Goal: Information Seeking & Learning: Find specific fact

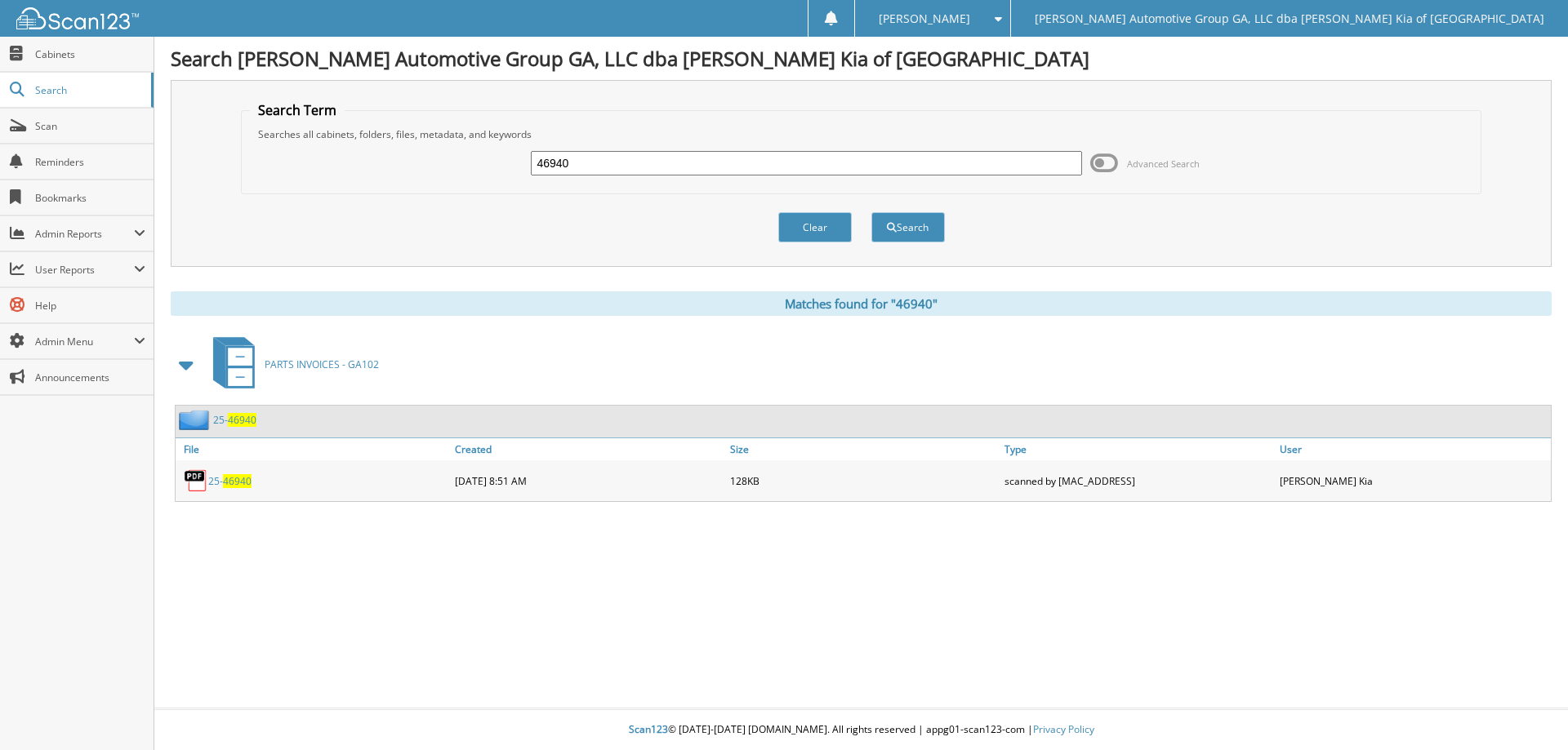
drag, startPoint x: 586, startPoint y: 162, endPoint x: 405, endPoint y: 166, distance: 181.0
click at [406, 167] on div "46940 Advanced Search" at bounding box center [861, 163] width 1223 height 44
type input "46909"
click at [872, 212] on button "Search" at bounding box center [908, 227] width 73 height 31
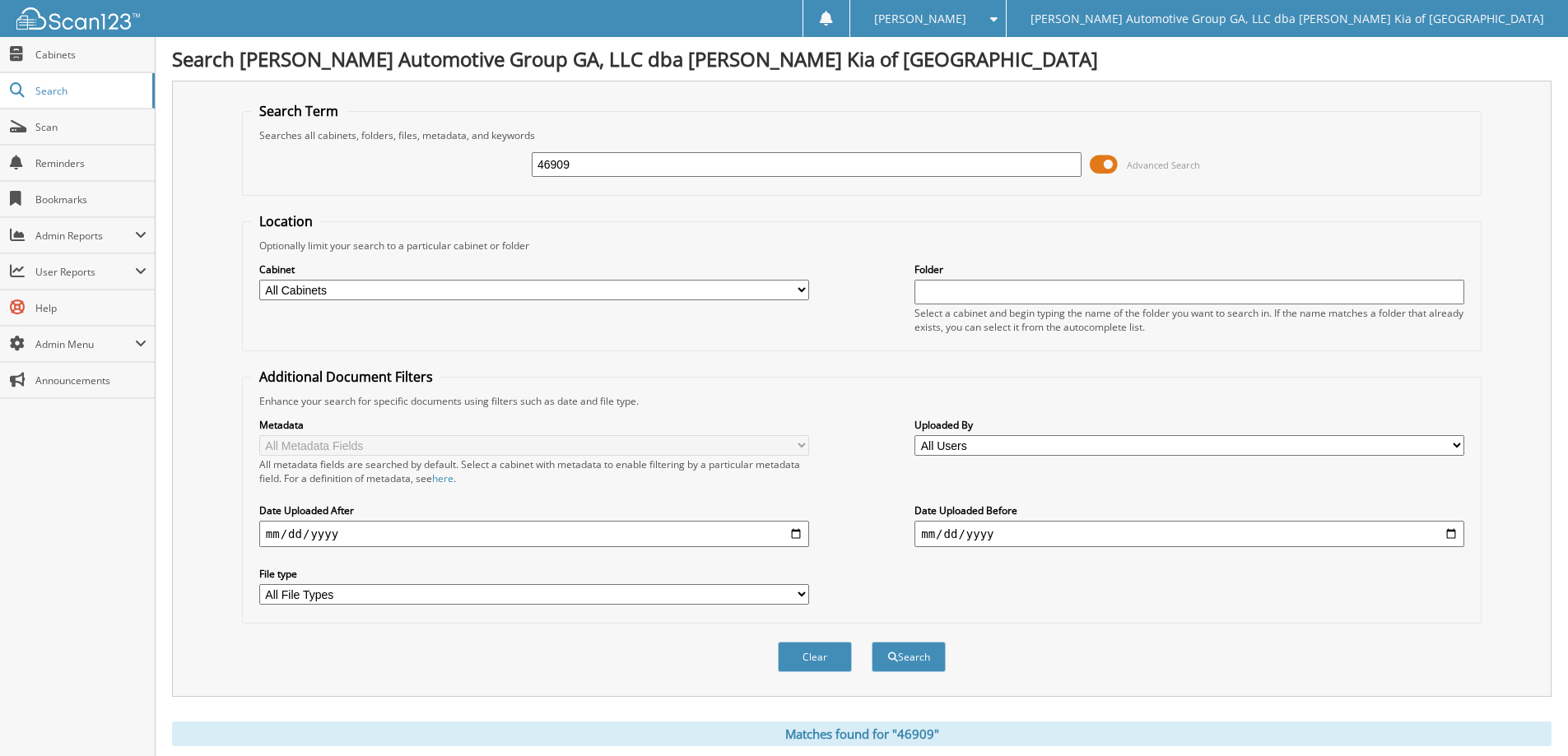
click at [1092, 168] on span at bounding box center [1104, 164] width 28 height 25
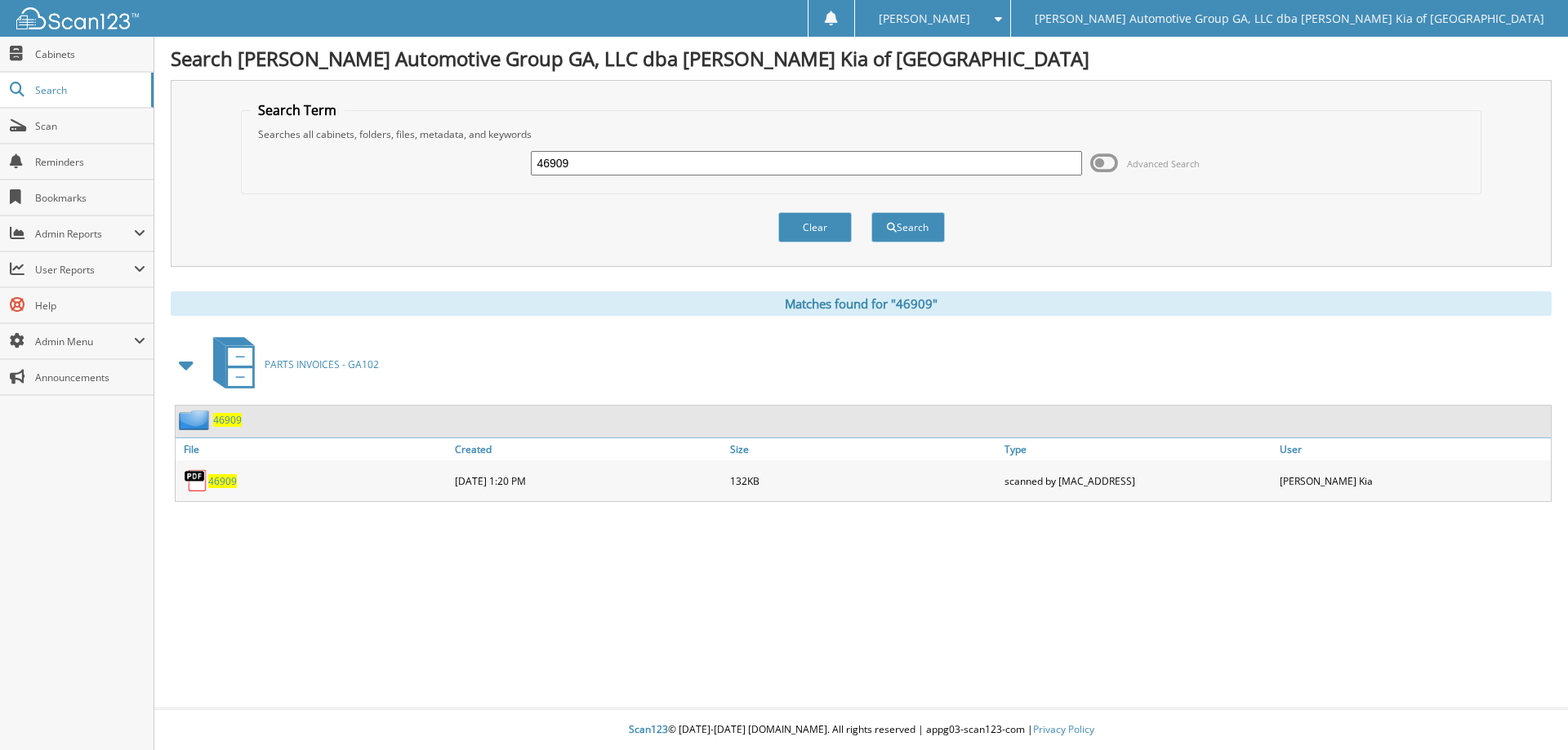
click at [225, 472] on div "46909" at bounding box center [312, 481] width 275 height 32
click at [226, 479] on span "46909" at bounding box center [223, 481] width 29 height 14
click at [572, 160] on input "46909" at bounding box center [805, 163] width 551 height 24
click at [573, 161] on input "46909" at bounding box center [805, 163] width 551 height 24
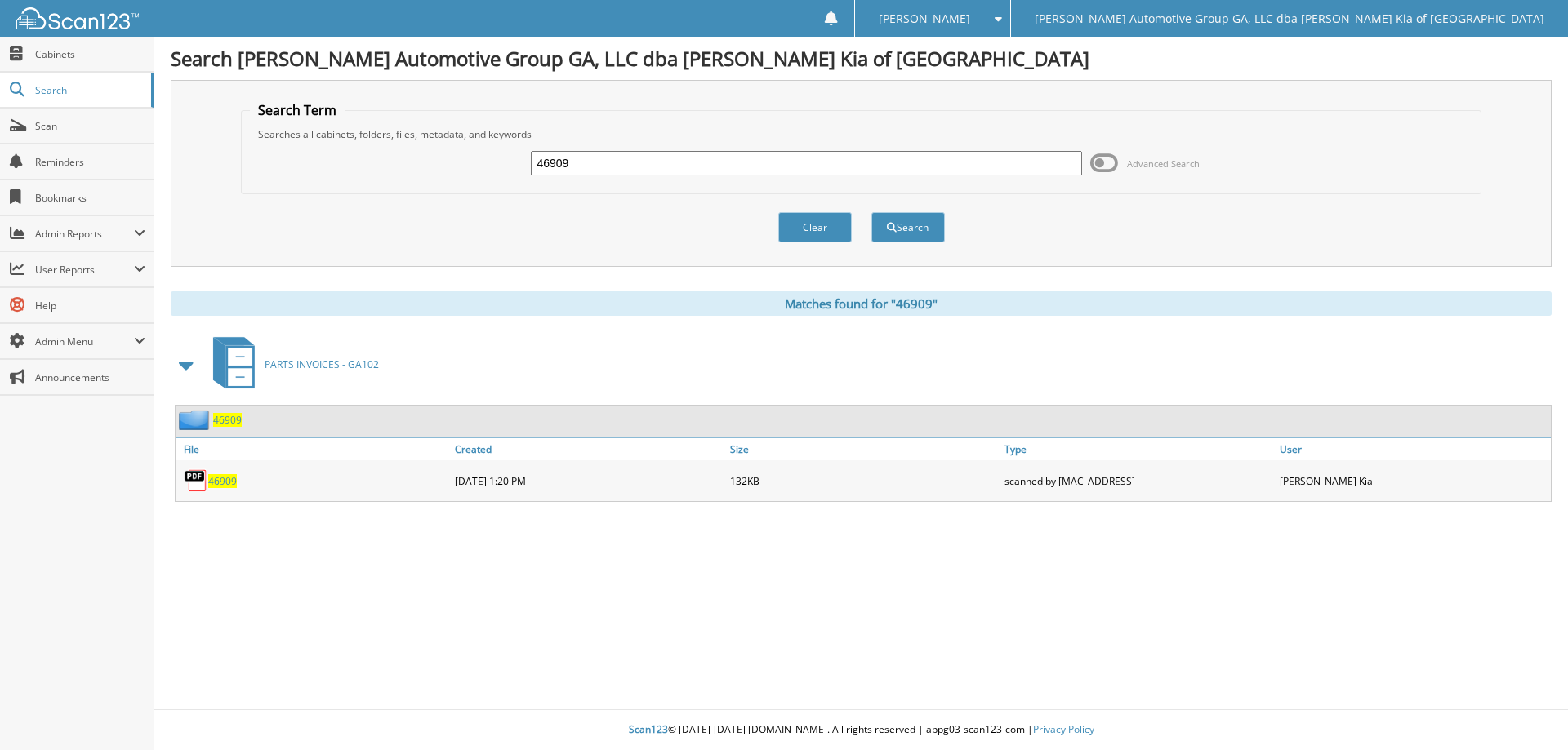
type input "1"
click at [219, 562] on div "Search Matthews Automotive Group GA, LLC dba Matthews Kia of Cartersville Searc…" at bounding box center [861, 375] width 1414 height 750
click at [606, 166] on input "text" at bounding box center [805, 163] width 551 height 24
type input "46967"
click at [872, 212] on button "Search" at bounding box center [908, 227] width 73 height 31
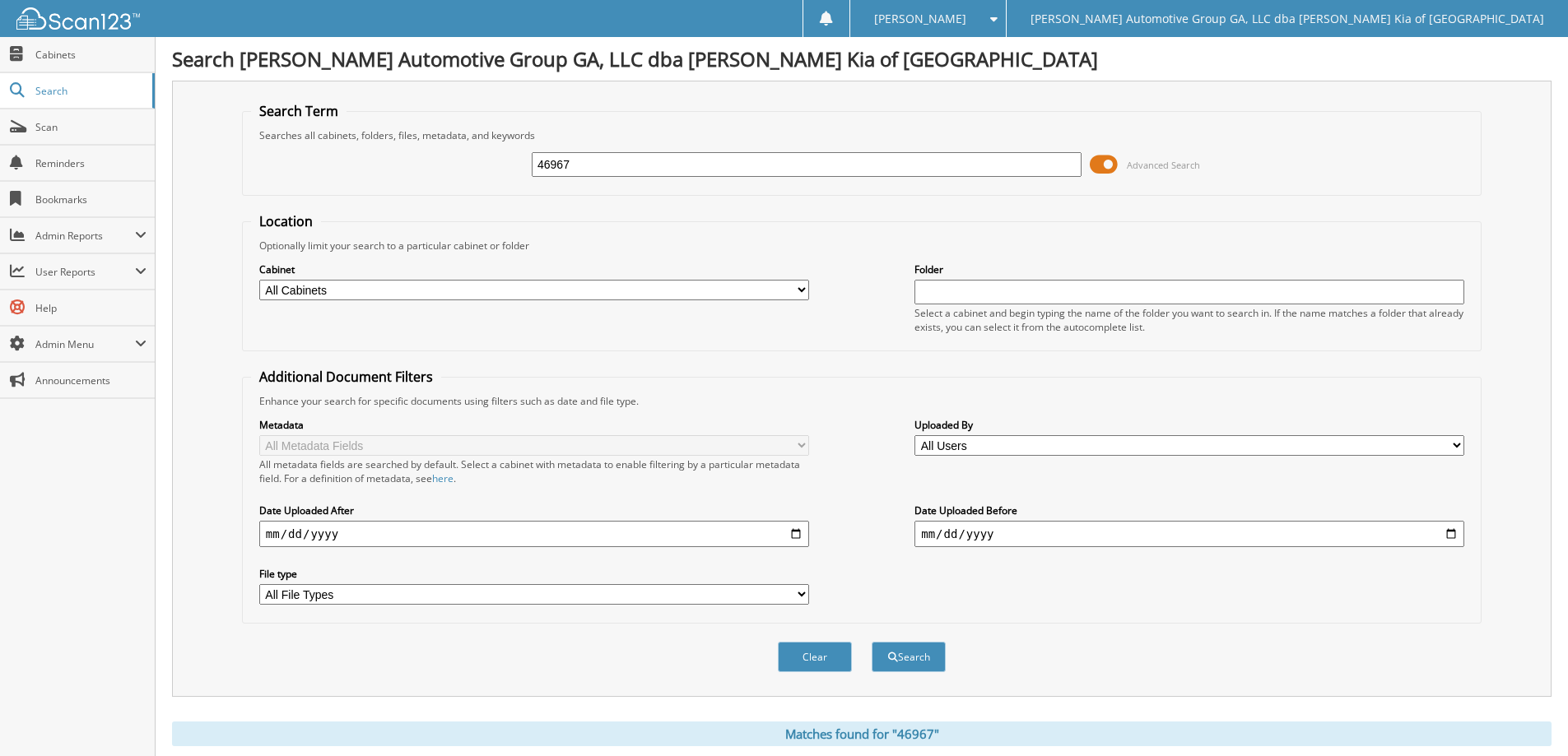
click at [1094, 168] on span at bounding box center [1104, 164] width 28 height 25
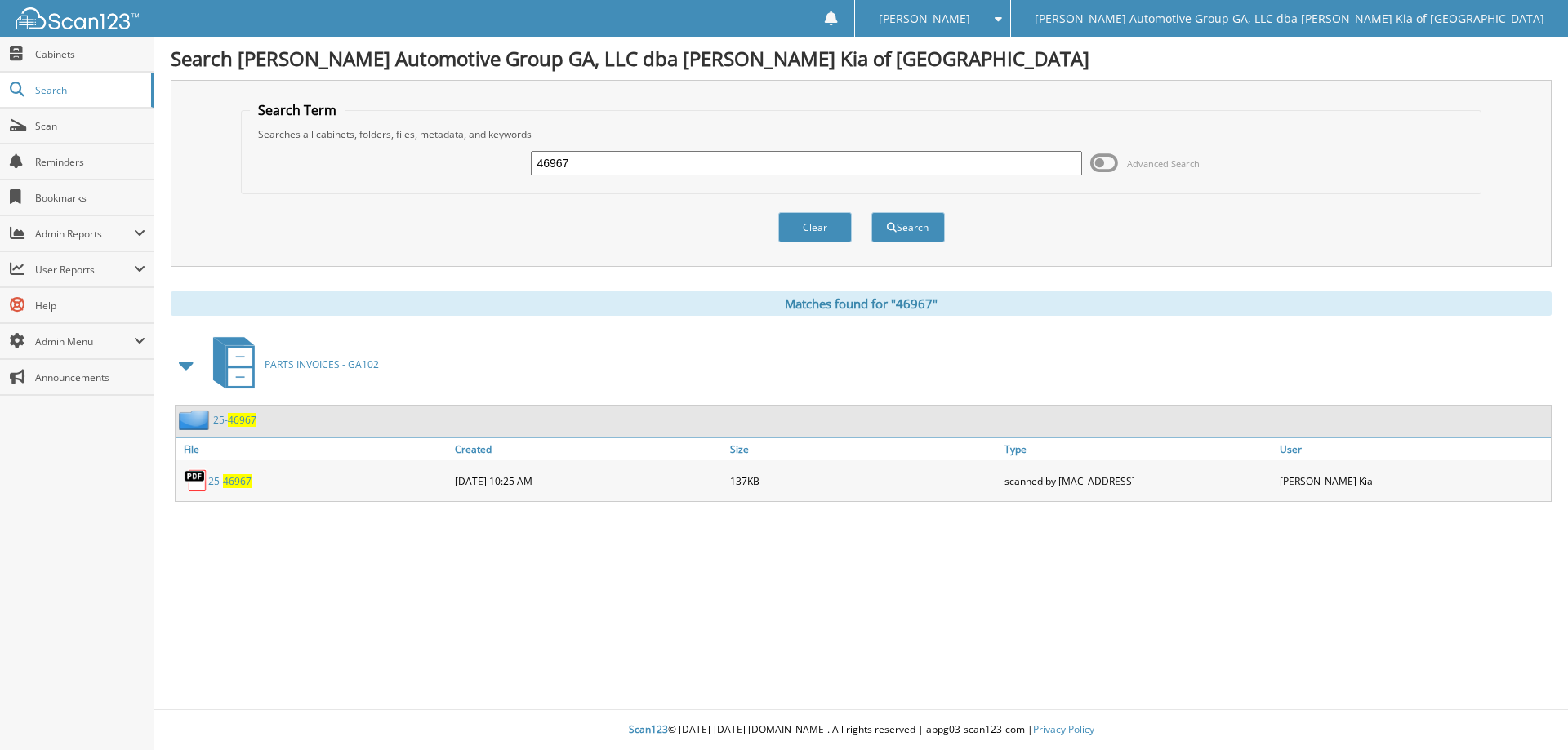
drag, startPoint x: 254, startPoint y: 482, endPoint x: 236, endPoint y: 482, distance: 18.0
click at [239, 482] on div "25- 46967" at bounding box center [312, 481] width 275 height 32
click at [236, 482] on span "46967" at bounding box center [237, 481] width 29 height 14
drag, startPoint x: 134, startPoint y: 154, endPoint x: 148, endPoint y: 154, distance: 14.0
click at [134, 155] on span "Reminders" at bounding box center [90, 162] width 110 height 14
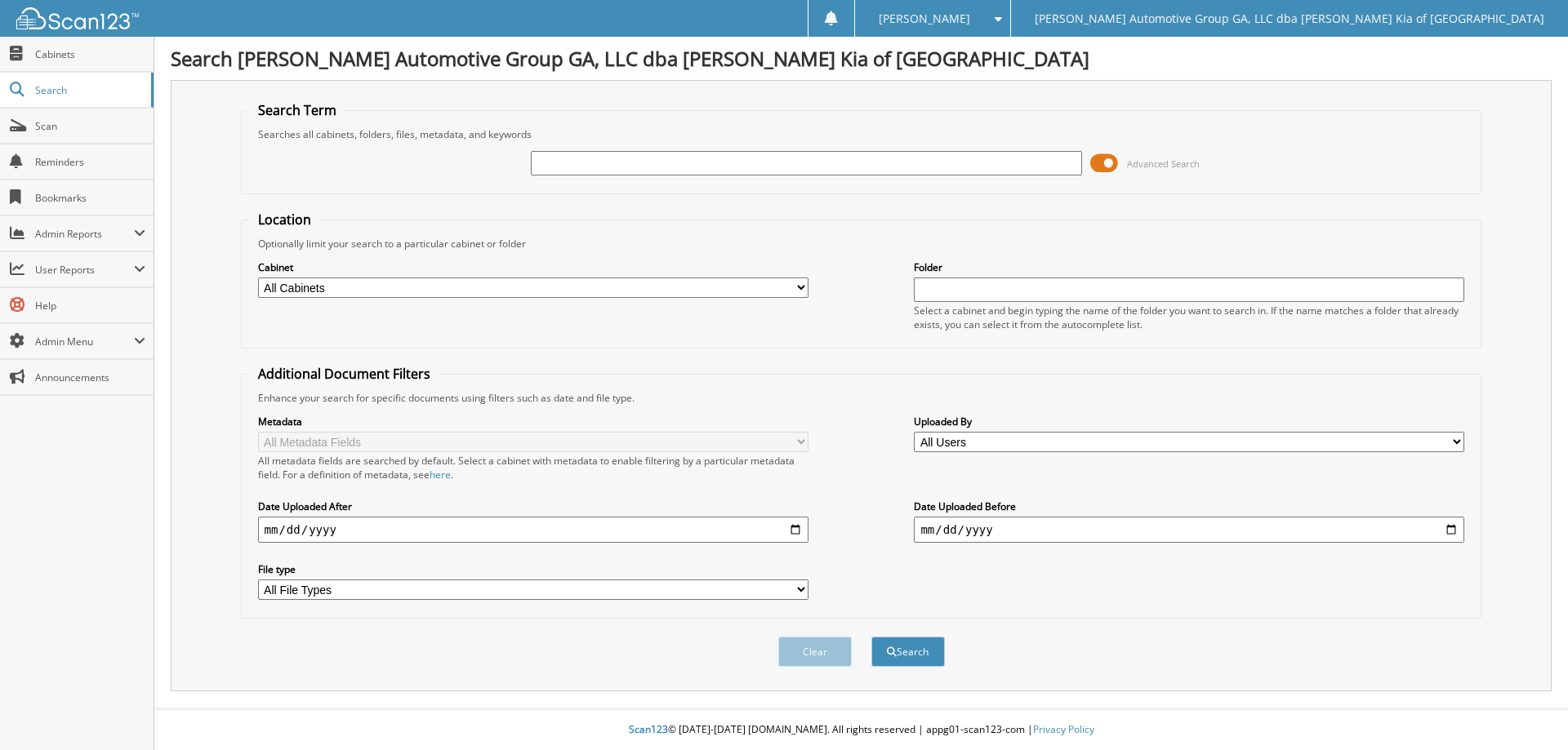
click at [695, 168] on input "text" at bounding box center [805, 163] width 551 height 24
type input "46910"
click at [872, 637] on button "Search" at bounding box center [908, 651] width 73 height 31
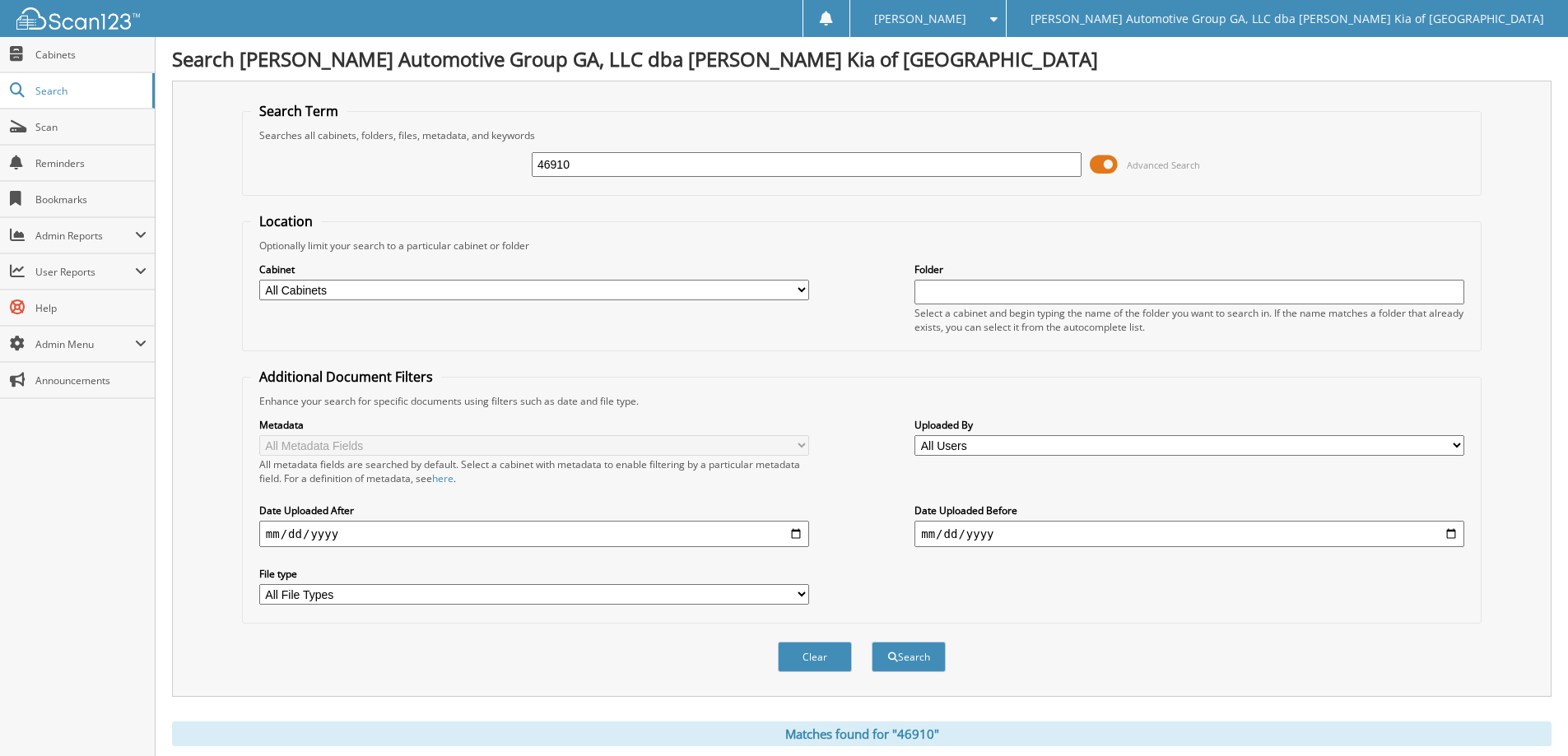
click at [1101, 173] on span at bounding box center [1104, 164] width 28 height 25
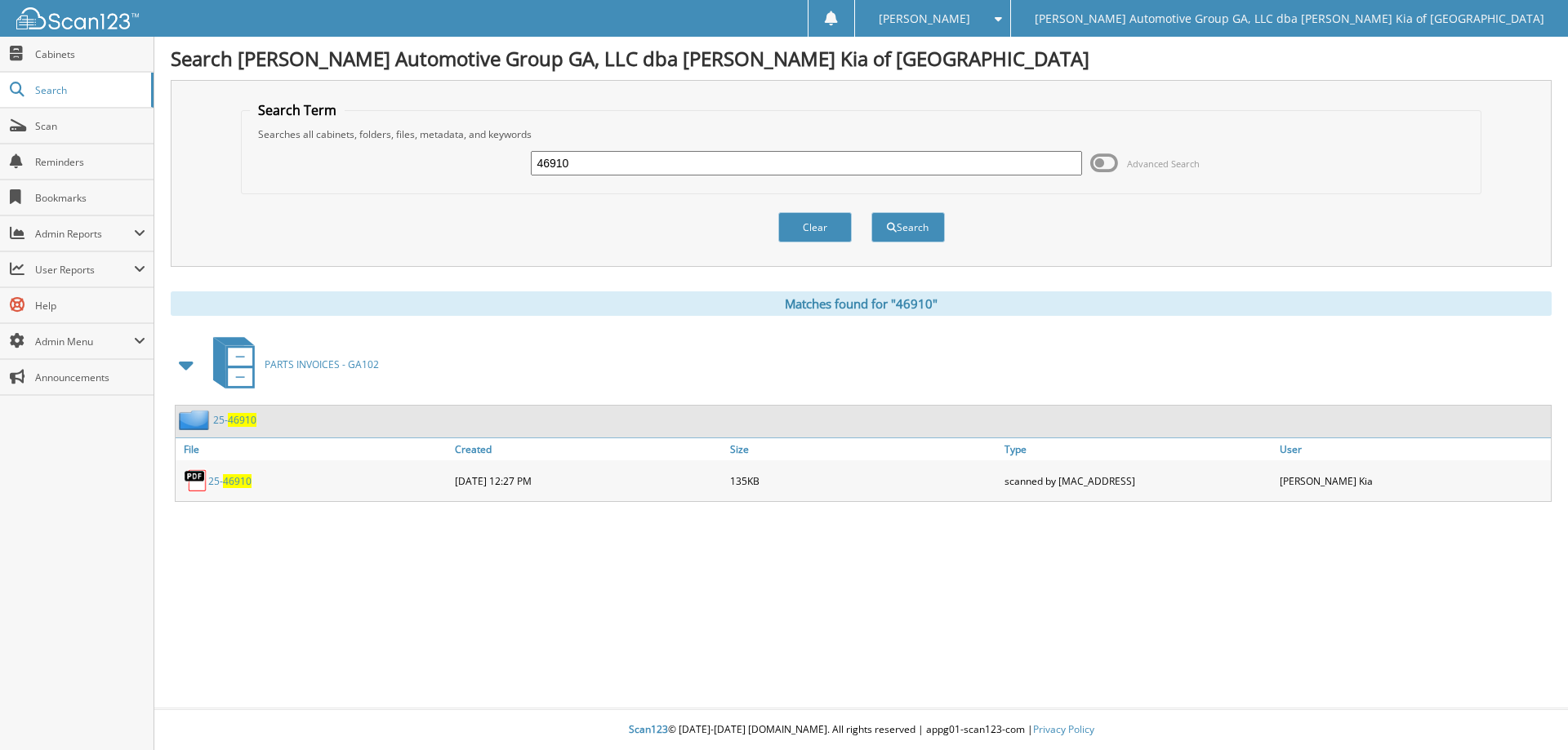
click at [229, 481] on span "46910" at bounding box center [237, 481] width 29 height 14
click at [865, 576] on div "Search [PERSON_NAME] Automotive Group GA, LLC dba [PERSON_NAME] Kia of [GEOGRAP…" at bounding box center [861, 375] width 1414 height 750
